Goal: Download file/media

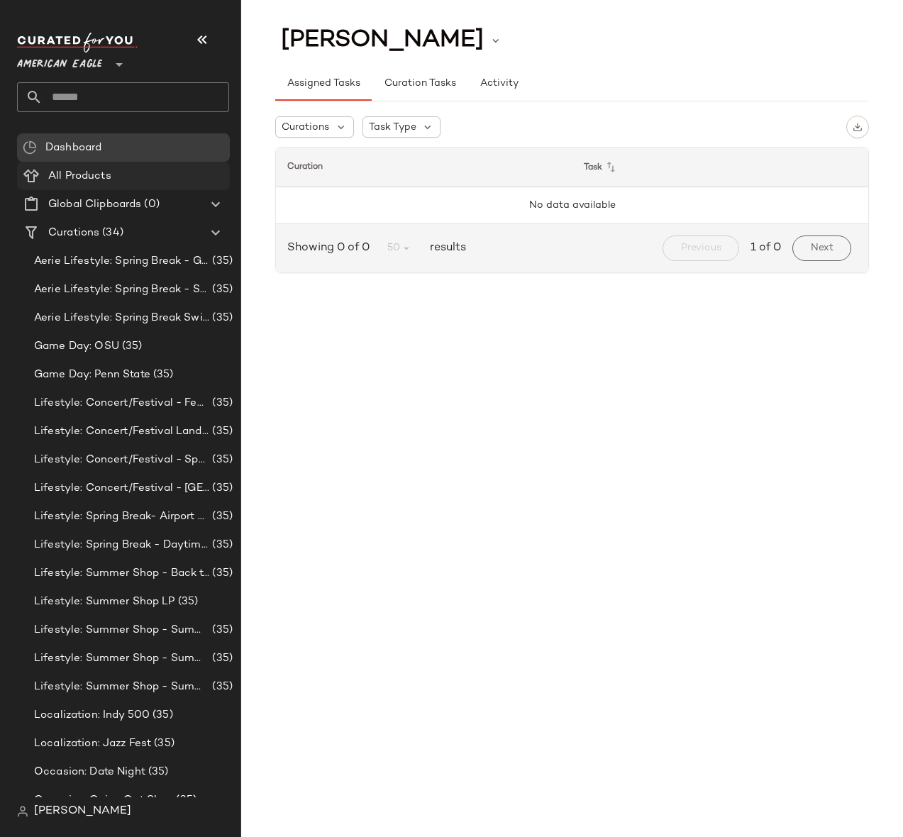
click at [90, 177] on span "All Products" at bounding box center [79, 176] width 63 height 16
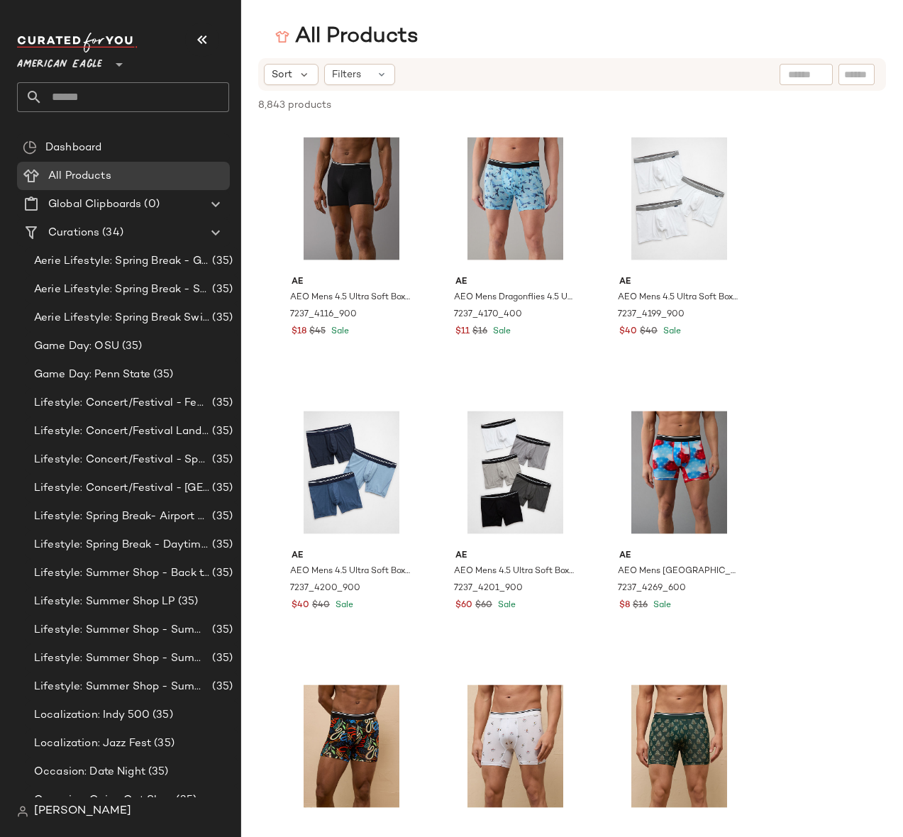
click at [87, 59] on span "American Eagle" at bounding box center [59, 61] width 85 height 26
click at [77, 65] on span "American Eagle" at bounding box center [59, 61] width 85 height 26
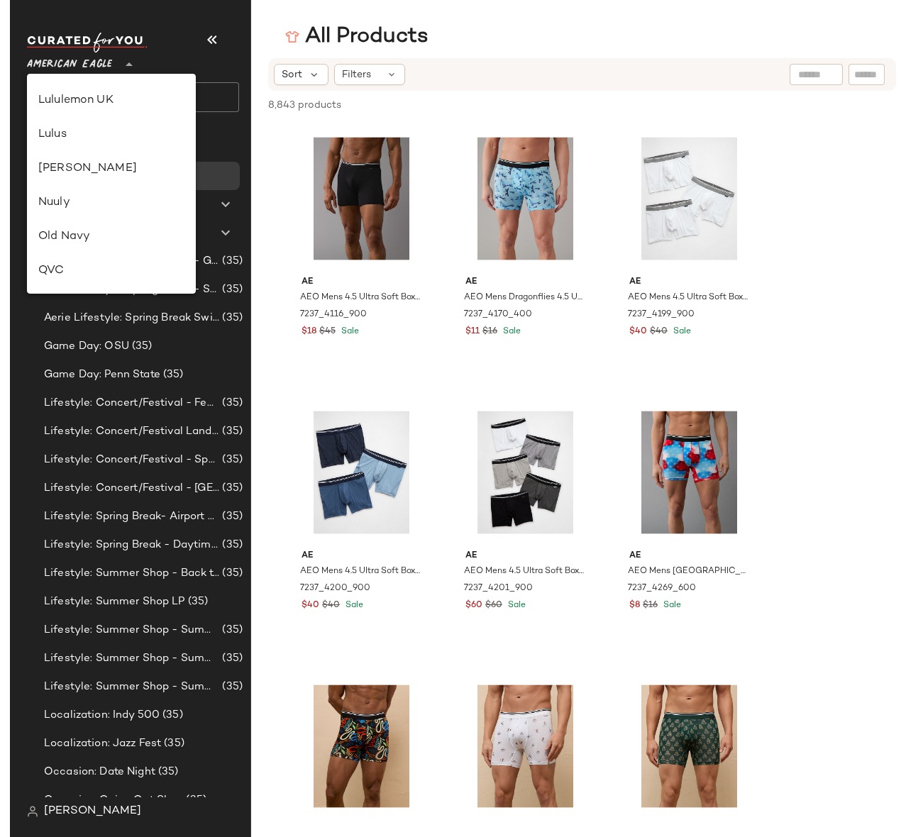
scroll to position [609, 0]
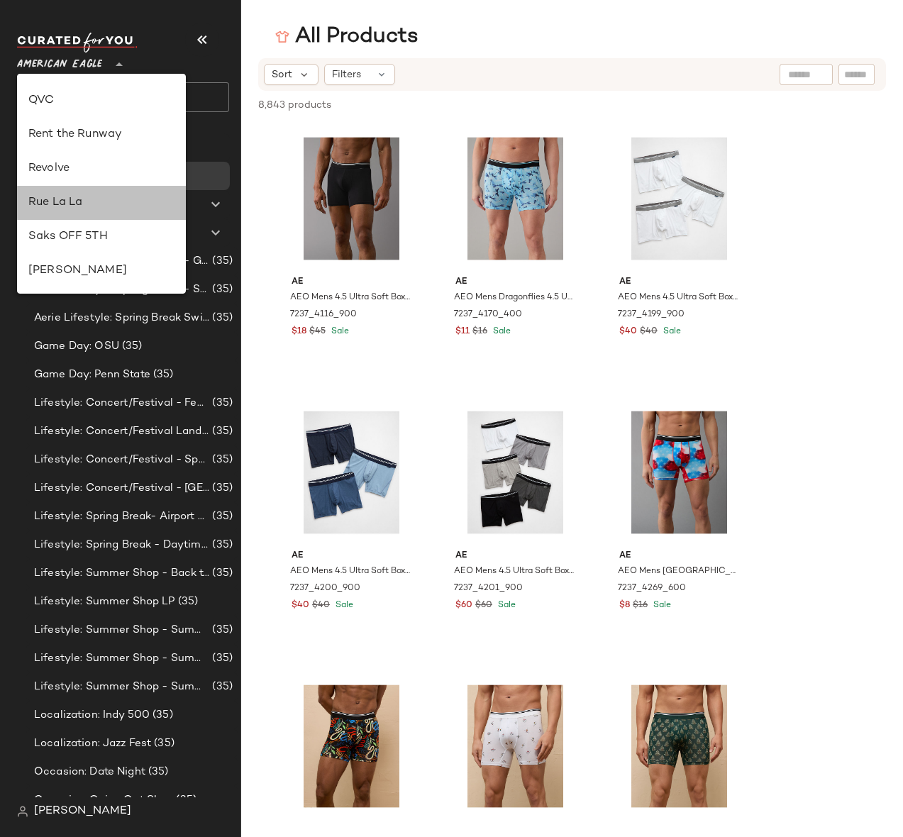
click at [74, 204] on div "Rue La La" at bounding box center [101, 202] width 146 height 17
type input "**"
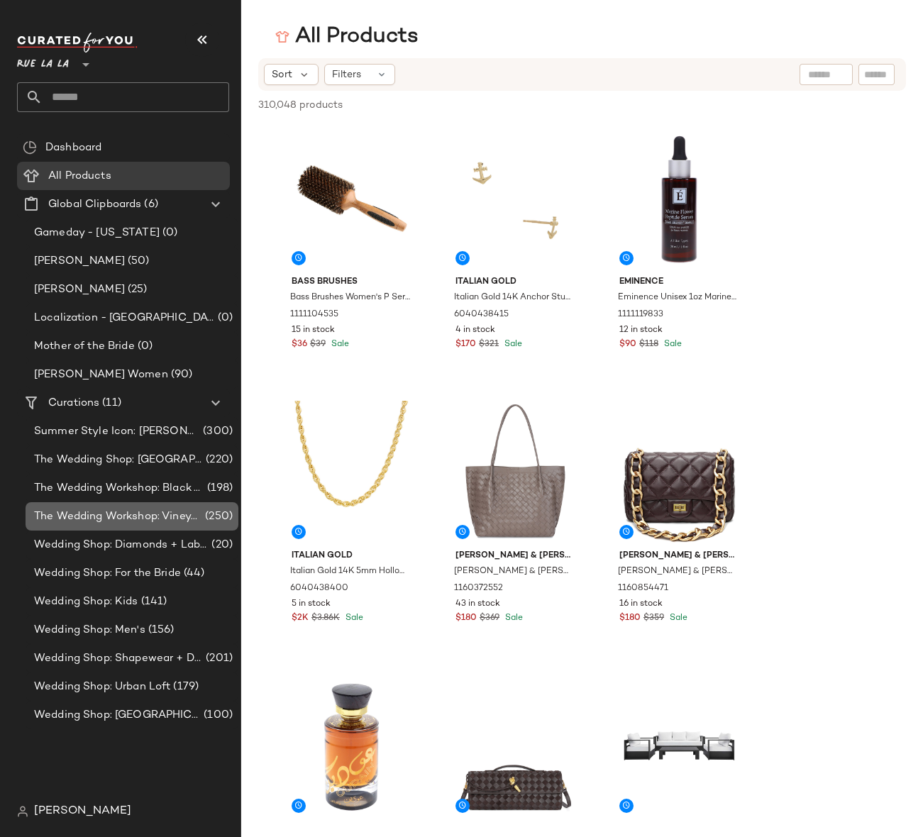
click at [122, 515] on span "The Wedding Workshop: Vineyard" at bounding box center [118, 517] width 168 height 16
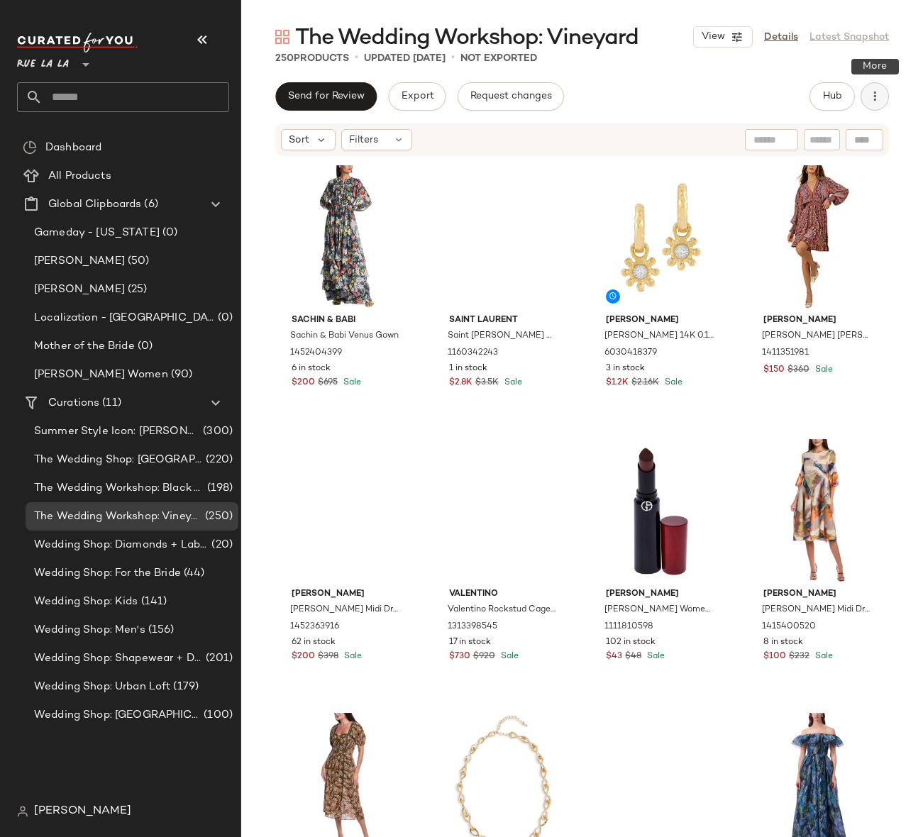
click at [869, 93] on icon "button" at bounding box center [875, 96] width 14 height 14
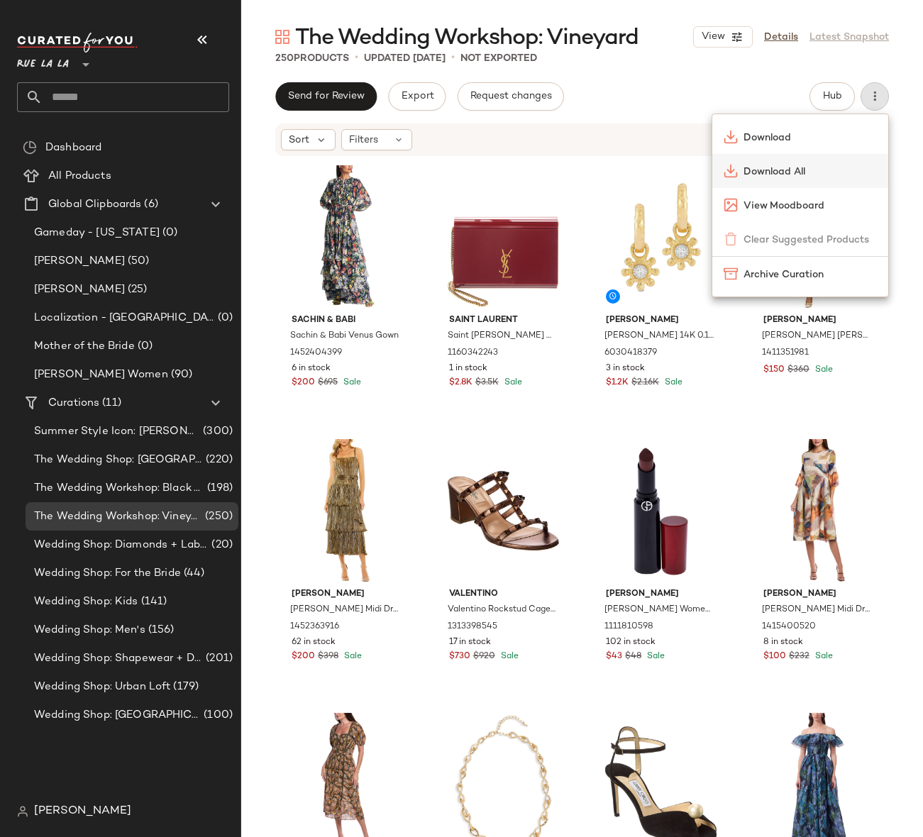
click at [749, 177] on span "Download All" at bounding box center [810, 172] width 133 height 15
